Goal: Task Accomplishment & Management: Use online tool/utility

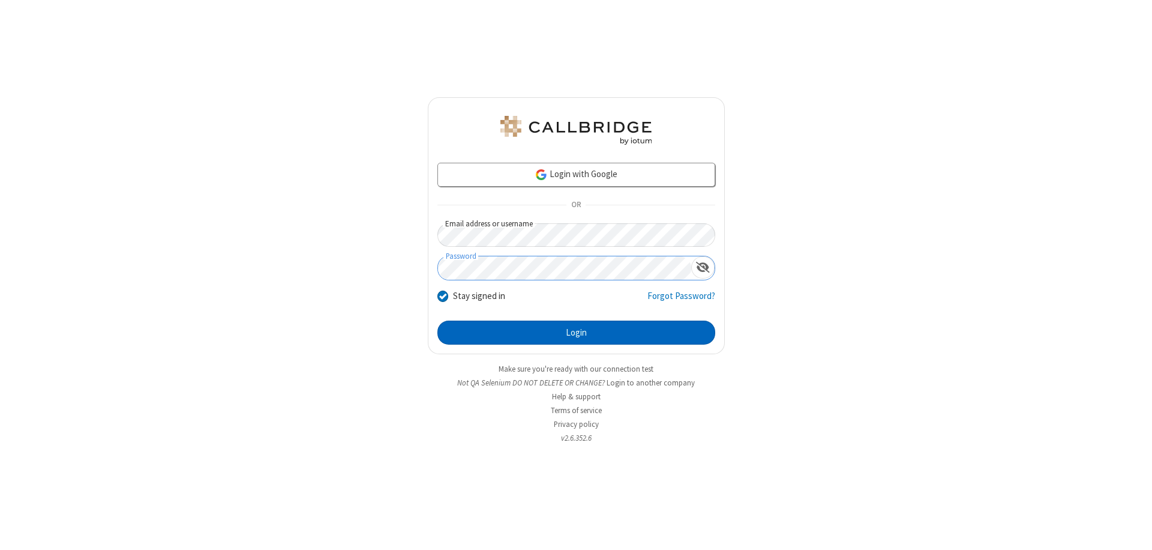
click at [576, 332] on button "Login" at bounding box center [576, 332] width 278 height 24
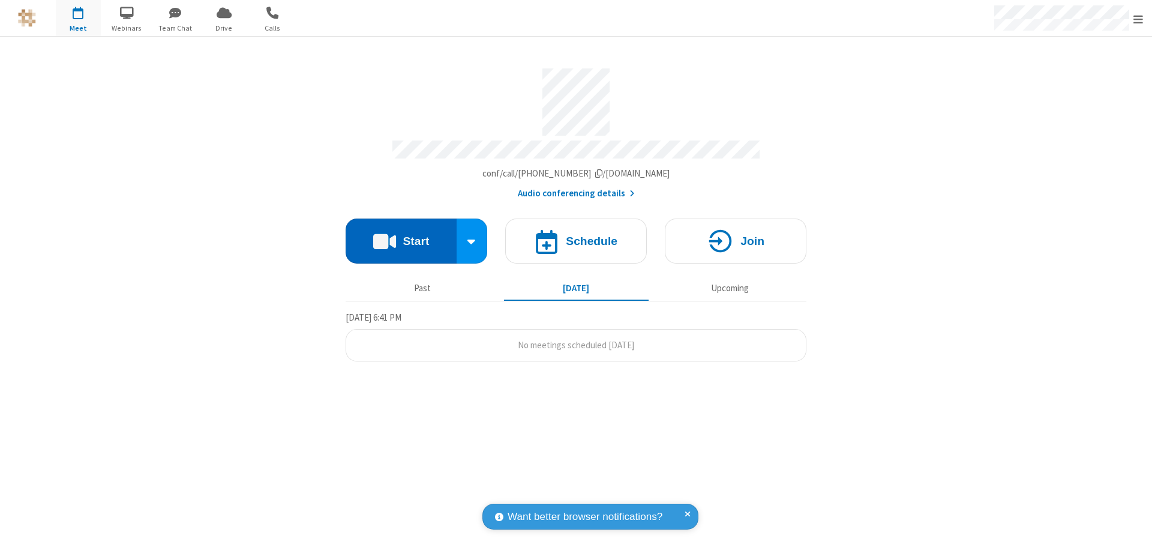
click at [401, 235] on button "Start" at bounding box center [401, 240] width 111 height 45
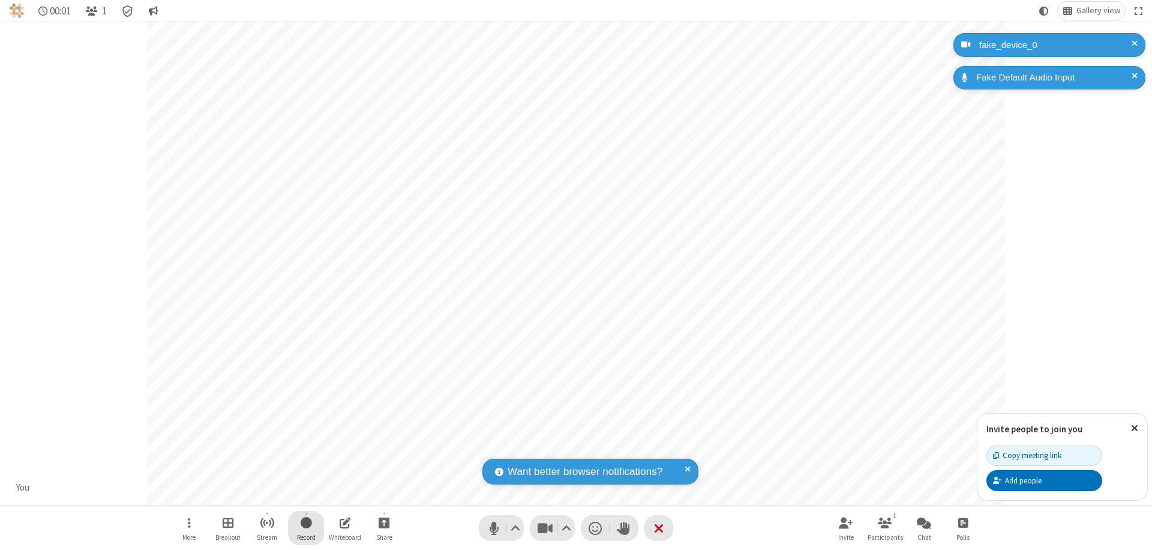
click at [306, 527] on span "Start recording" at bounding box center [306, 522] width 11 height 15
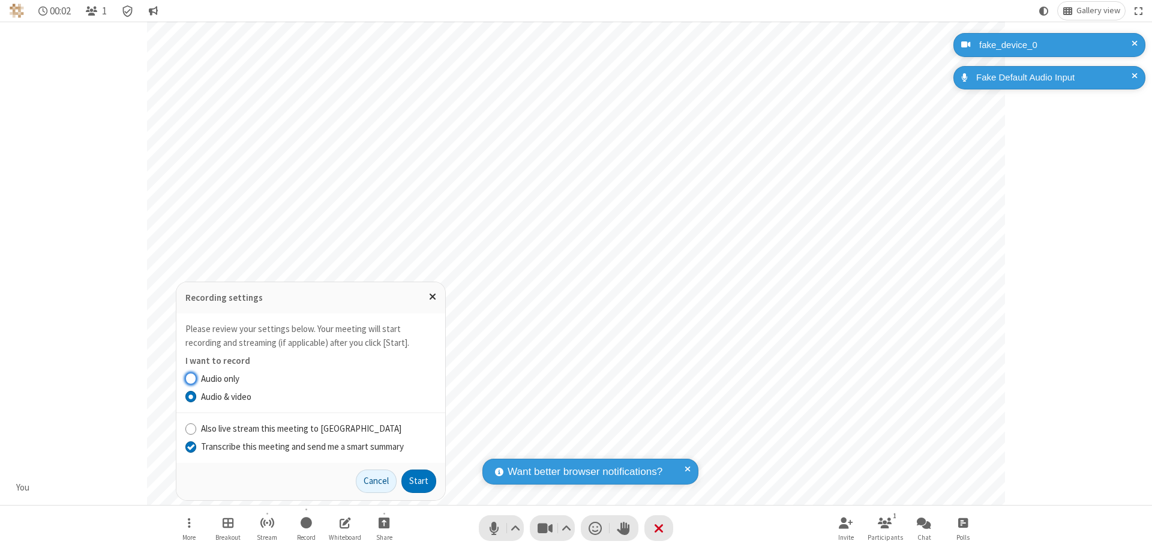
click at [190, 446] on input "Transcribe this meeting and send me a smart summary" at bounding box center [190, 446] width 11 height 13
click at [419, 481] on button "Start" at bounding box center [418, 481] width 35 height 24
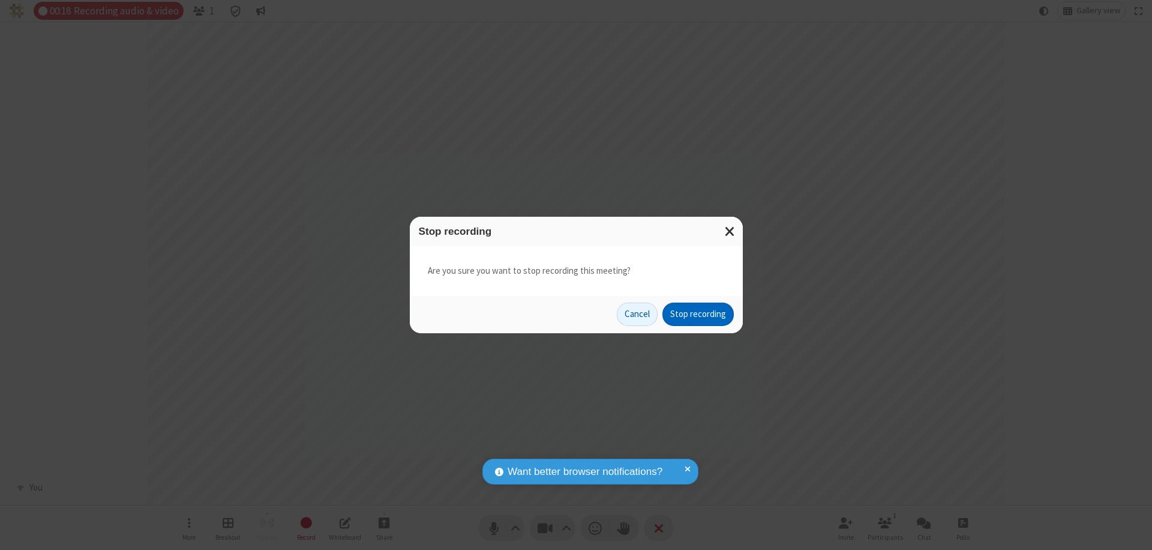
click at [698, 314] on button "Stop recording" at bounding box center [697, 314] width 71 height 24
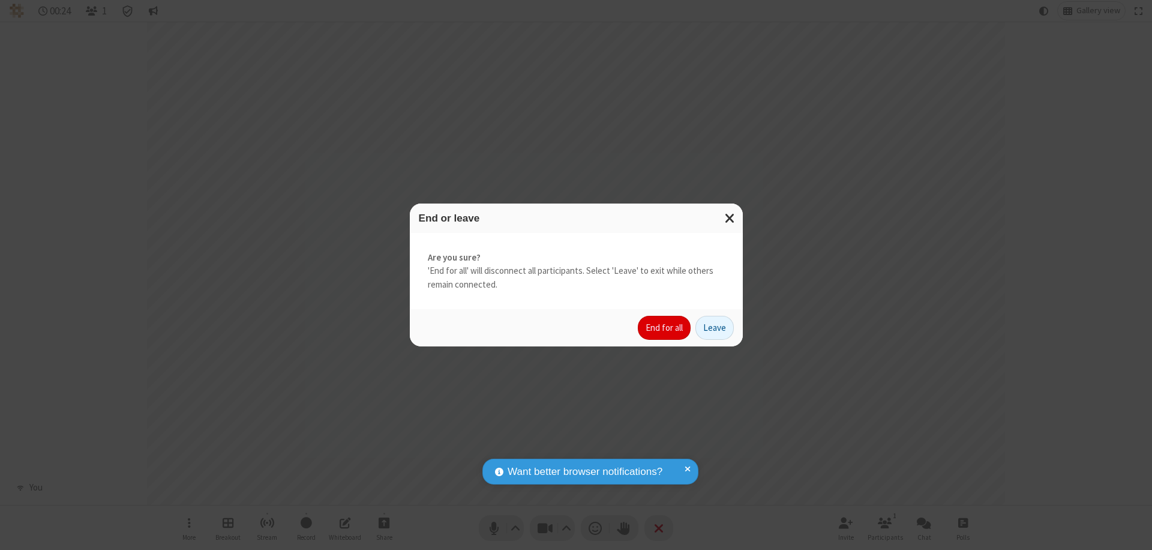
click at [665, 328] on button "End for all" at bounding box center [664, 328] width 53 height 24
